Goal: Task Accomplishment & Management: Manage account settings

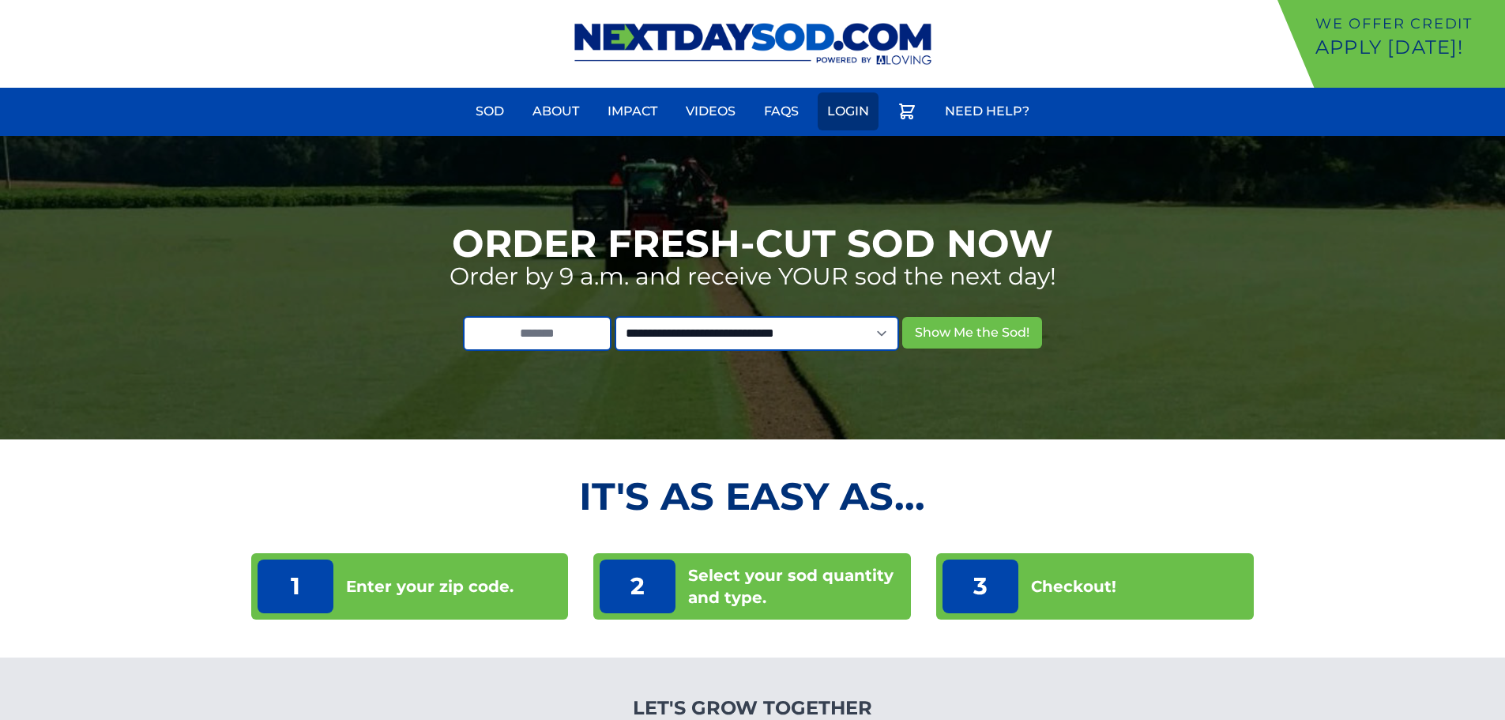
click at [837, 111] on link "Login" at bounding box center [848, 111] width 61 height 38
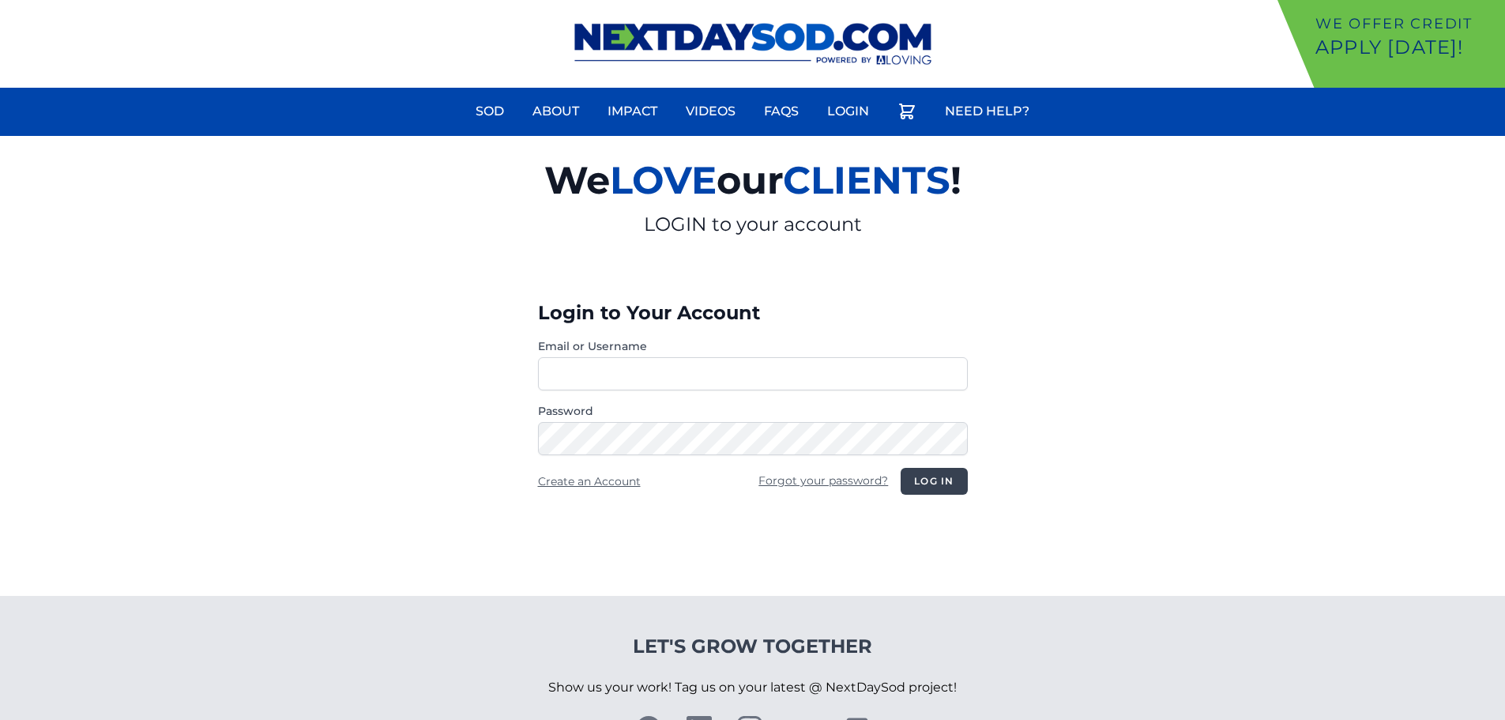
type input "**********"
click at [935, 494] on button "Log in" at bounding box center [933, 481] width 66 height 27
